Goal: Task Accomplishment & Management: Use online tool/utility

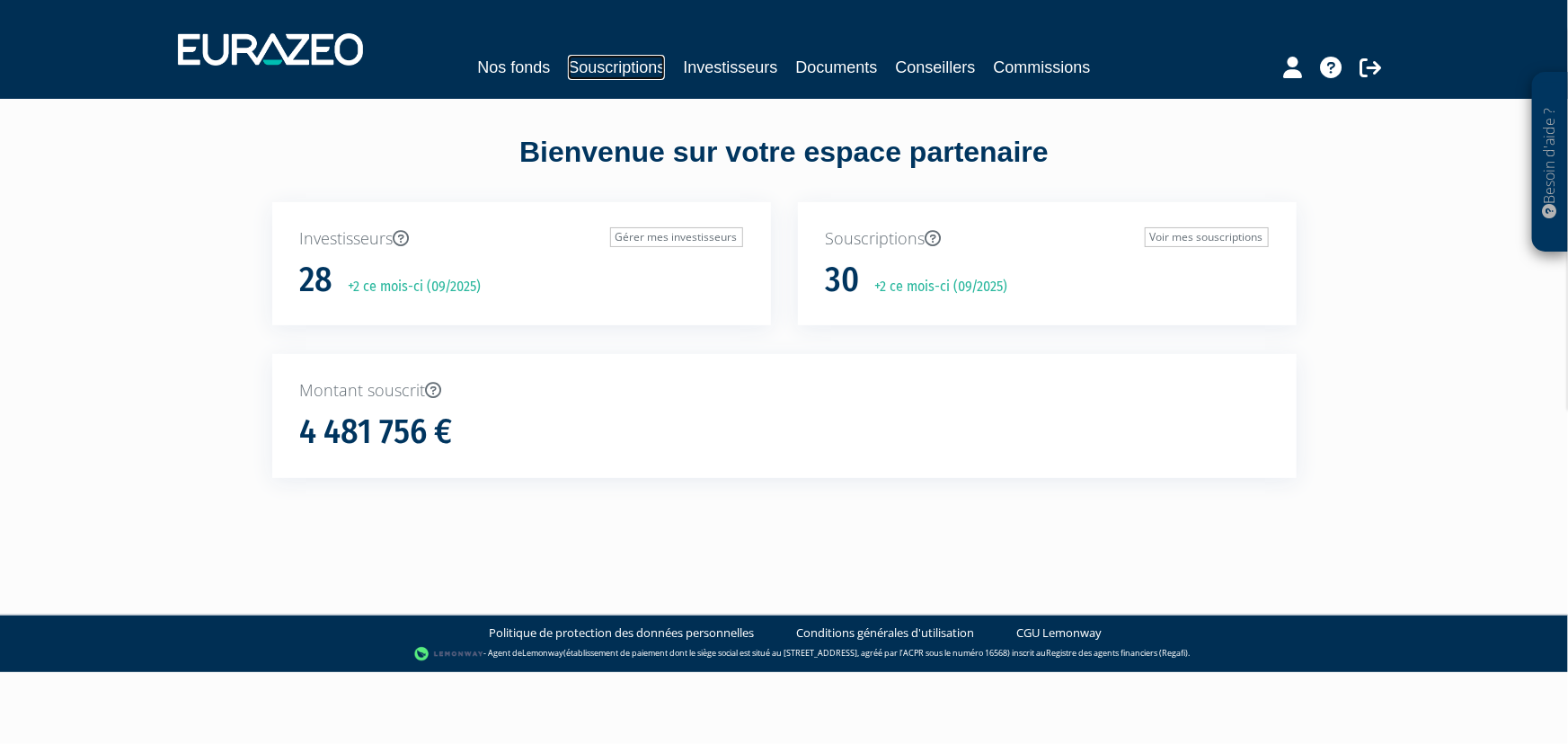
click at [607, 72] on link "Souscriptions" at bounding box center [616, 68] width 97 height 25
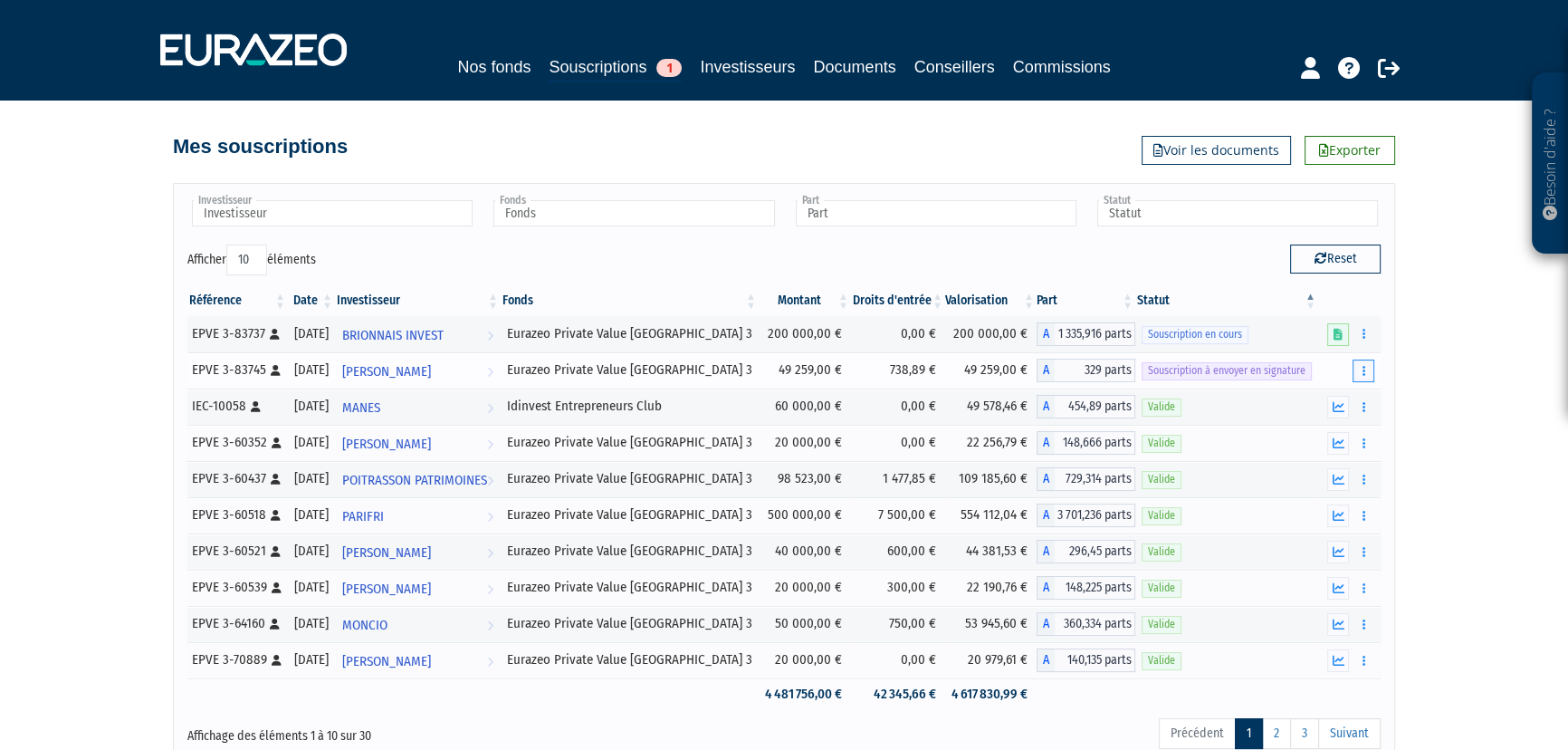
click at [1358, 373] on button "button" at bounding box center [1364, 371] width 21 height 22
click at [1313, 403] on link "Envoyer à signer" at bounding box center [1318, 403] width 103 height 30
